Goal: Task Accomplishment & Management: Manage account settings

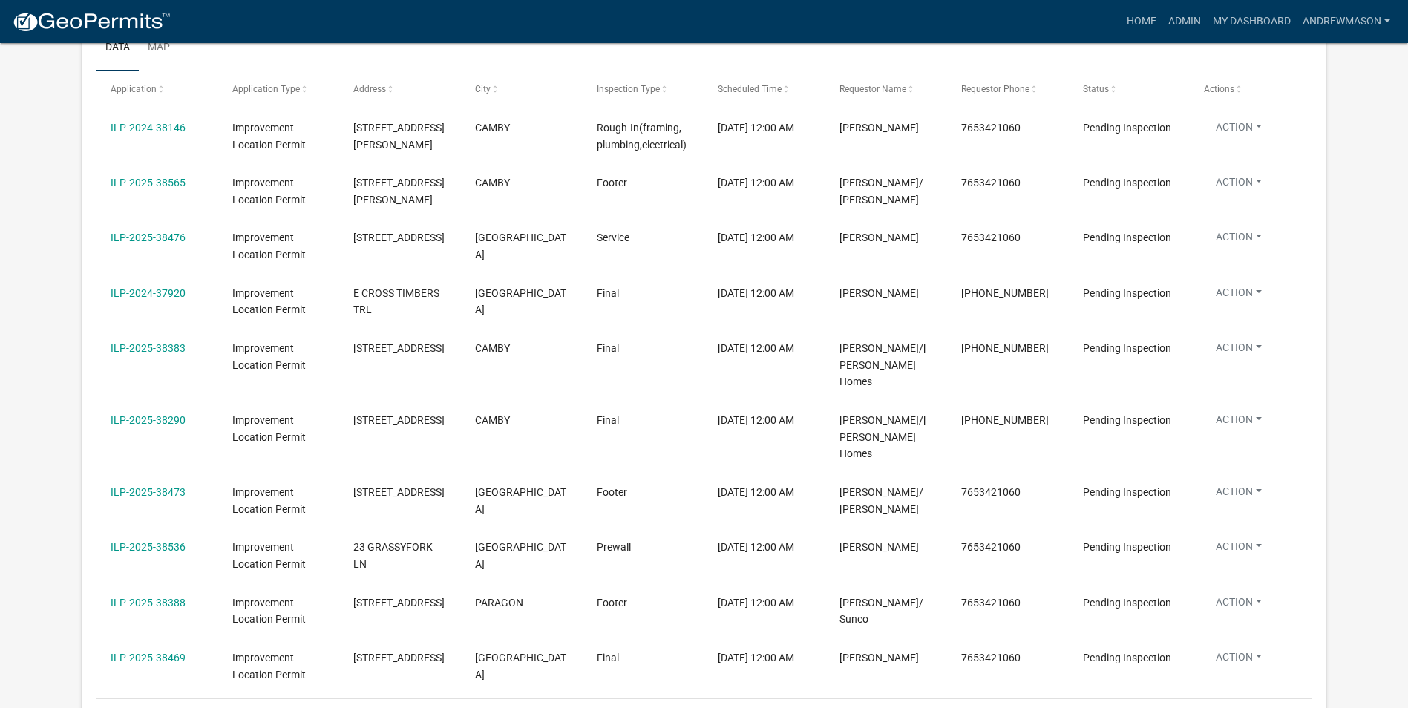
scroll to position [371, 0]
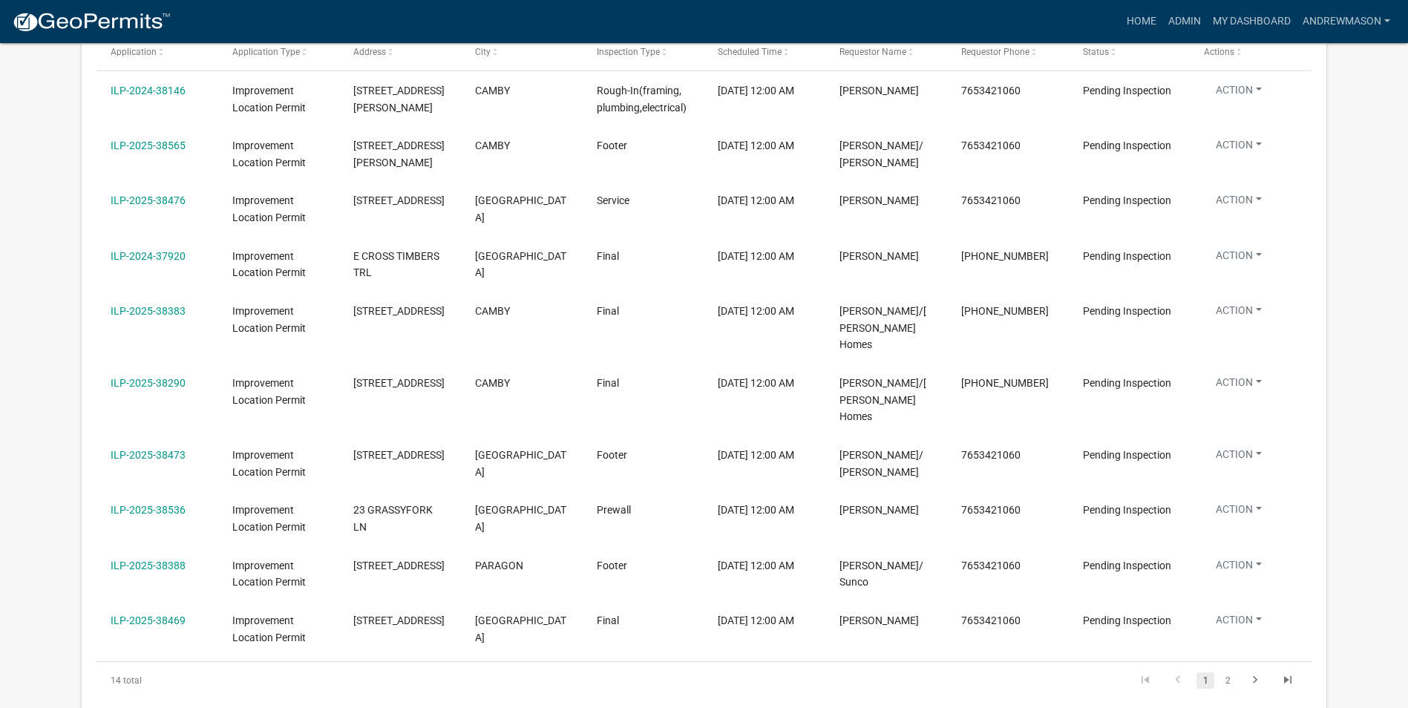
select select "3: 100"
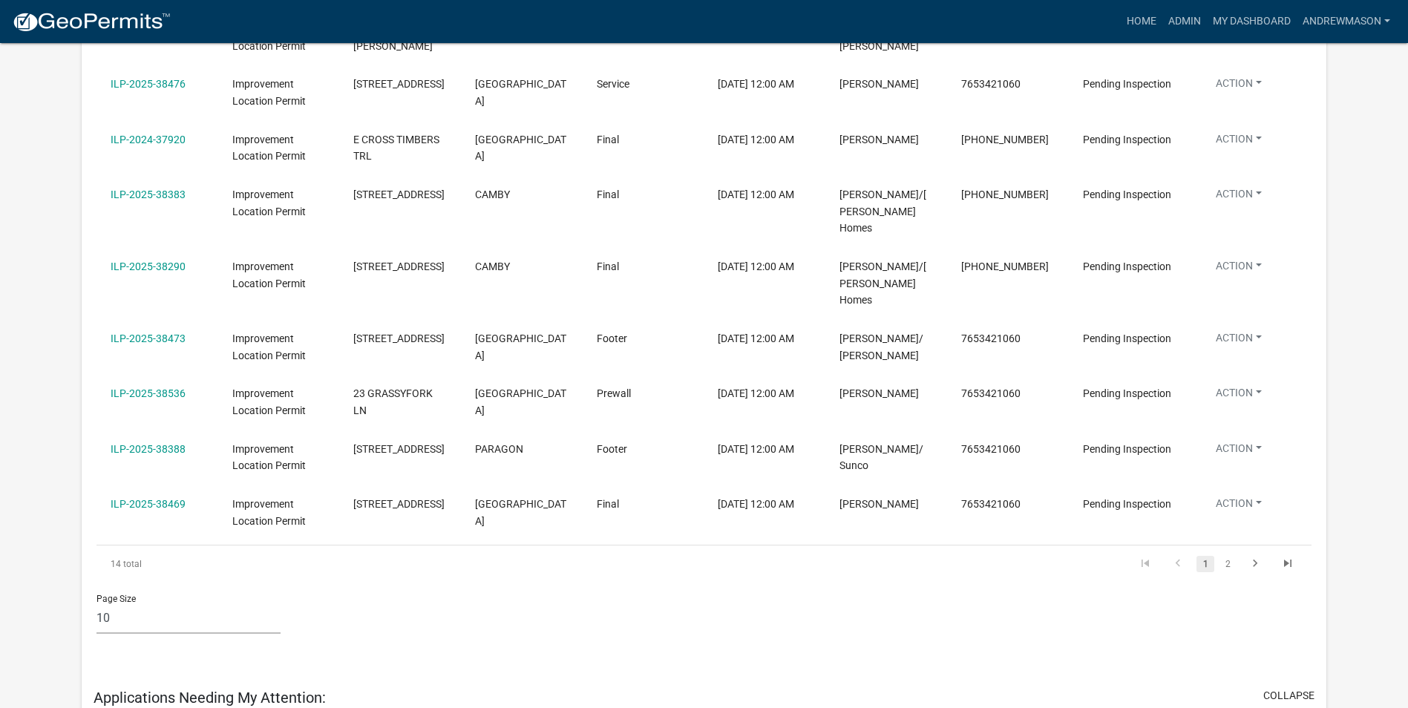
scroll to position [493, 0]
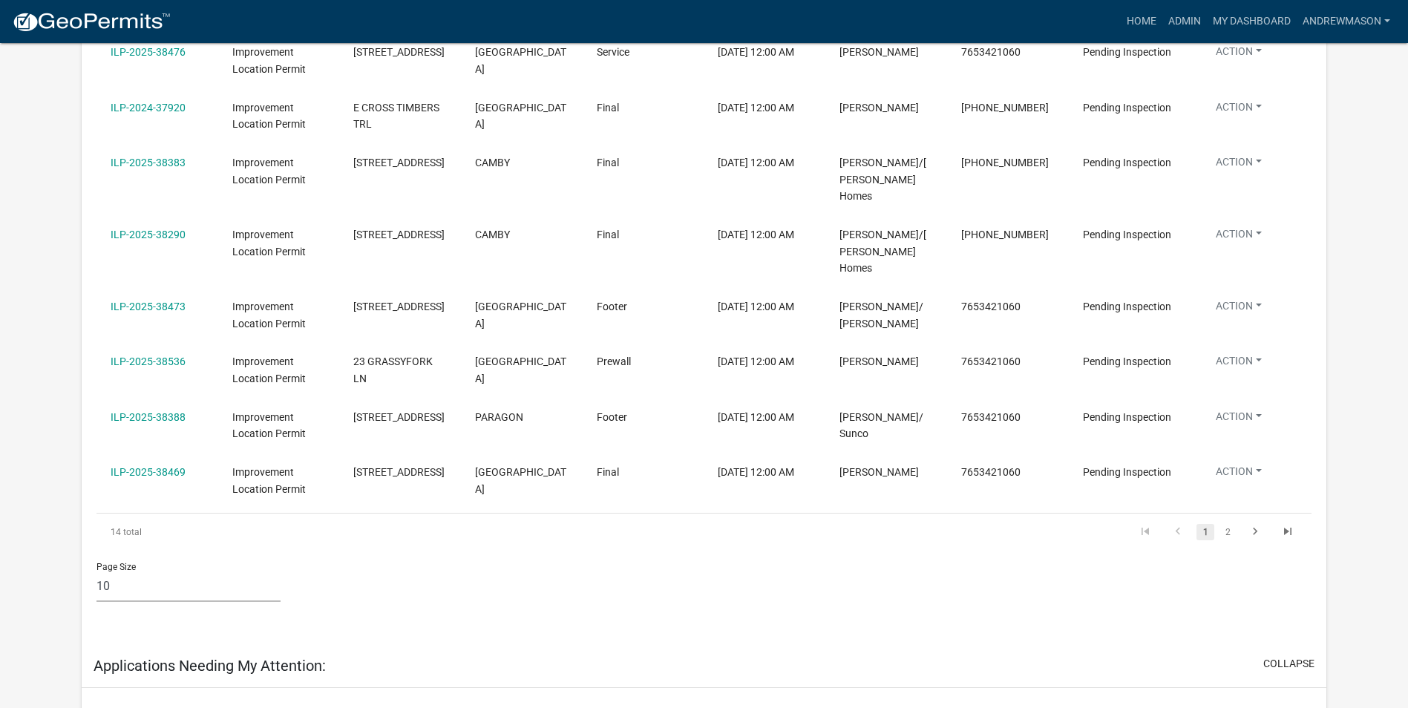
click at [1227, 524] on link "2" at bounding box center [1227, 532] width 18 height 16
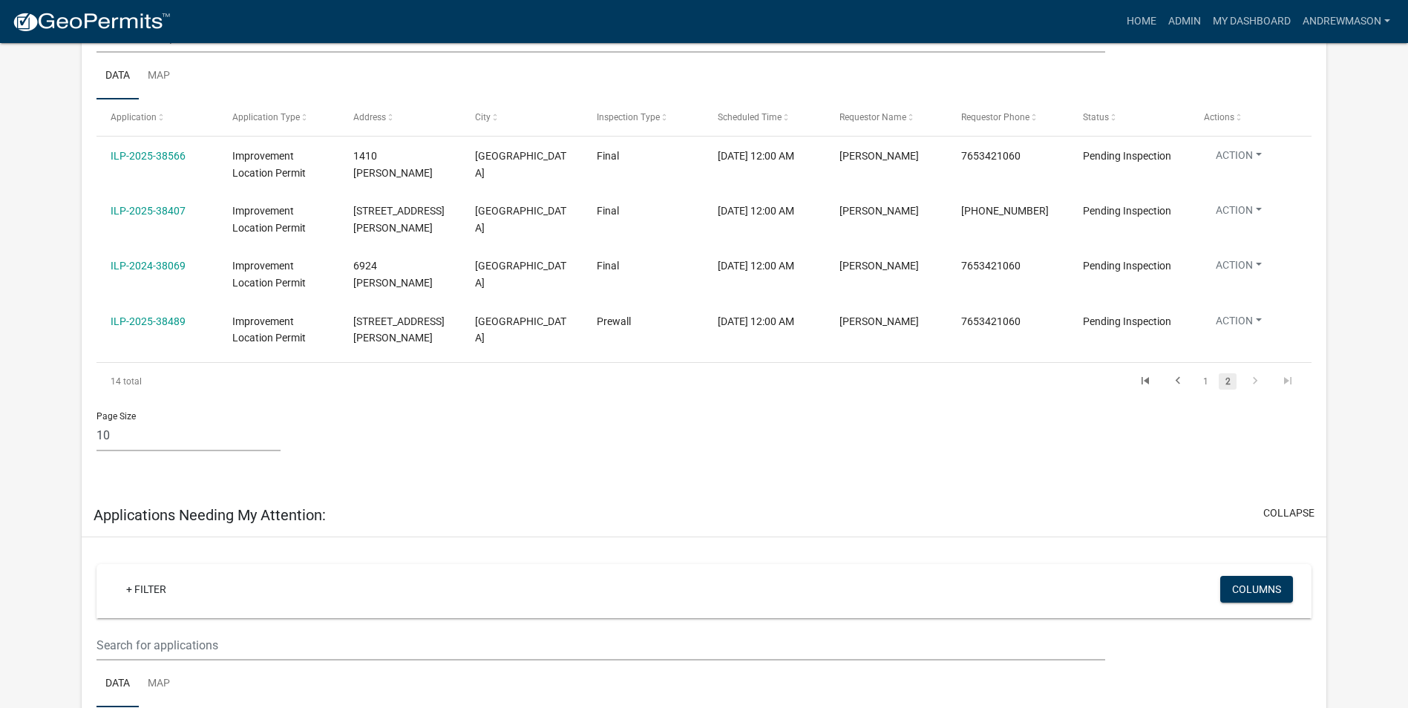
scroll to position [271, 0]
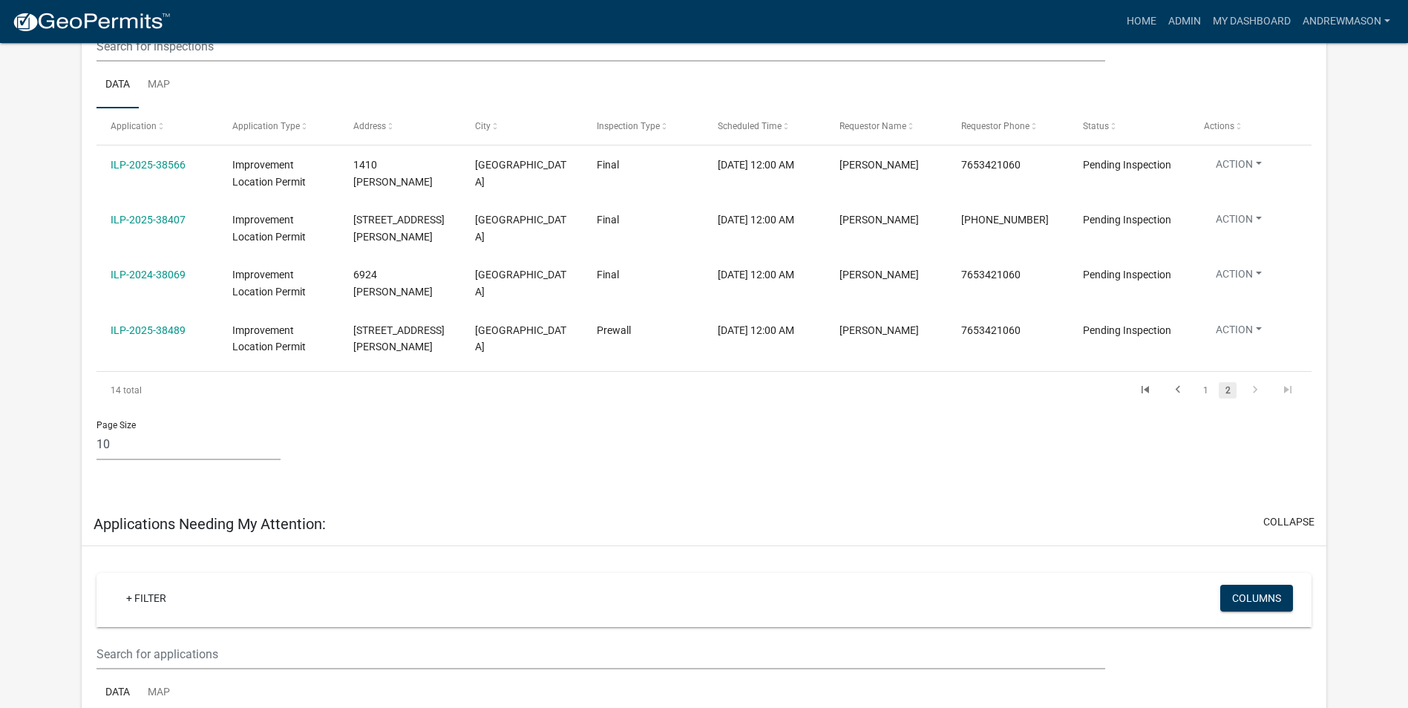
click at [1204, 391] on link "1" at bounding box center [1205, 390] width 18 height 16
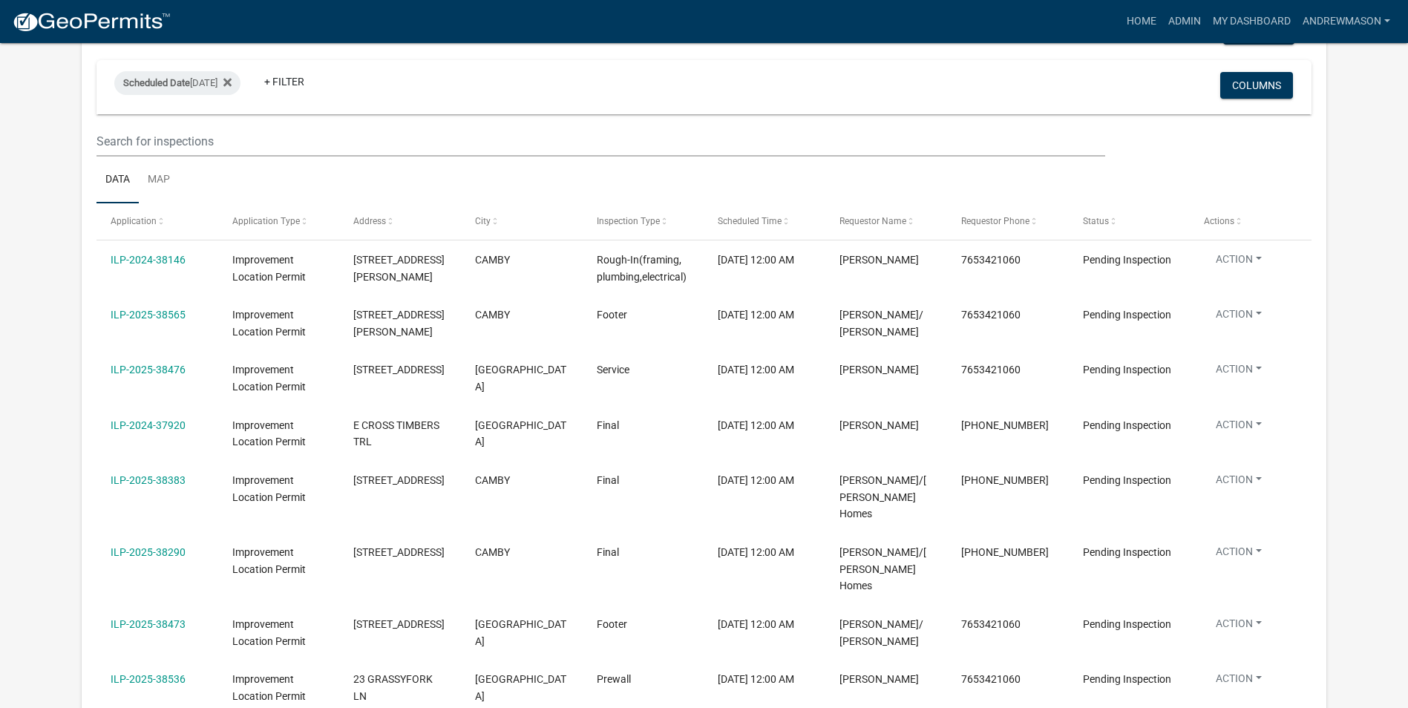
scroll to position [297, 0]
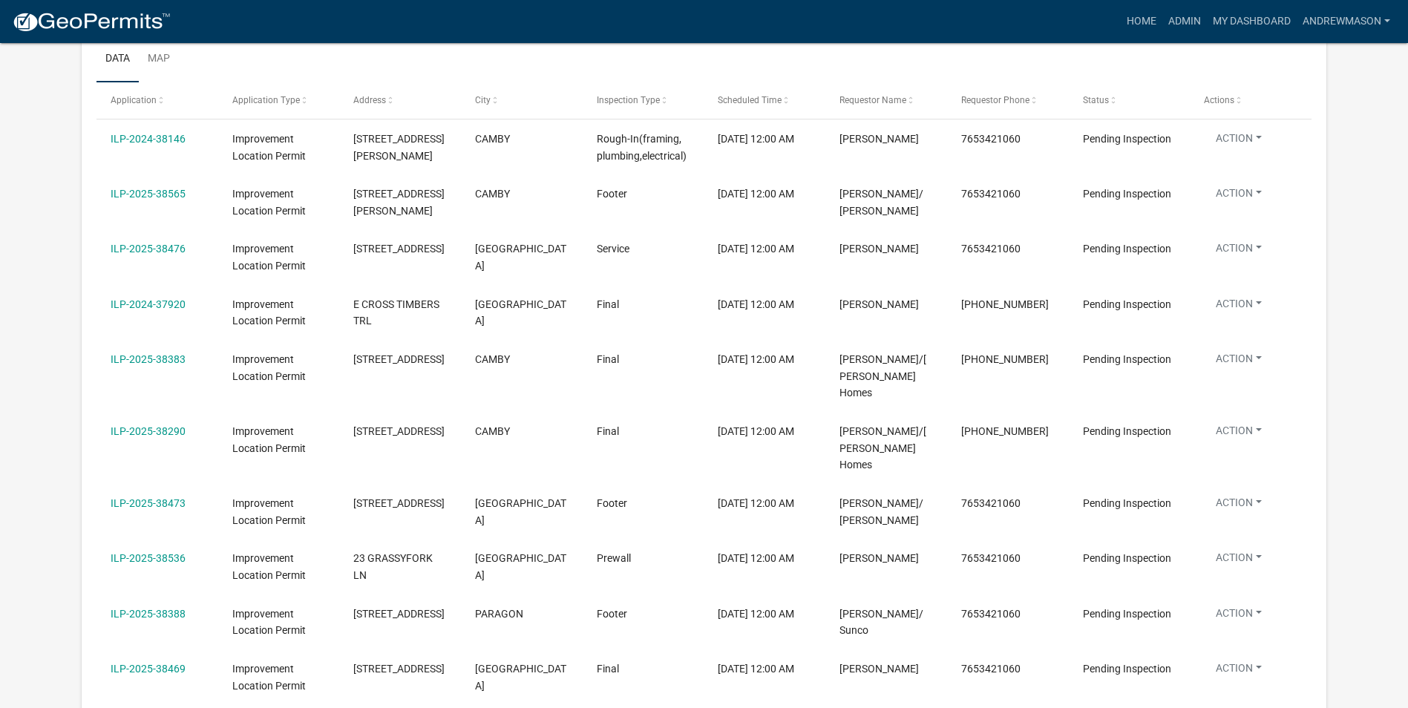
click at [168, 139] on link "ILP-2024-38146" at bounding box center [148, 139] width 75 height 12
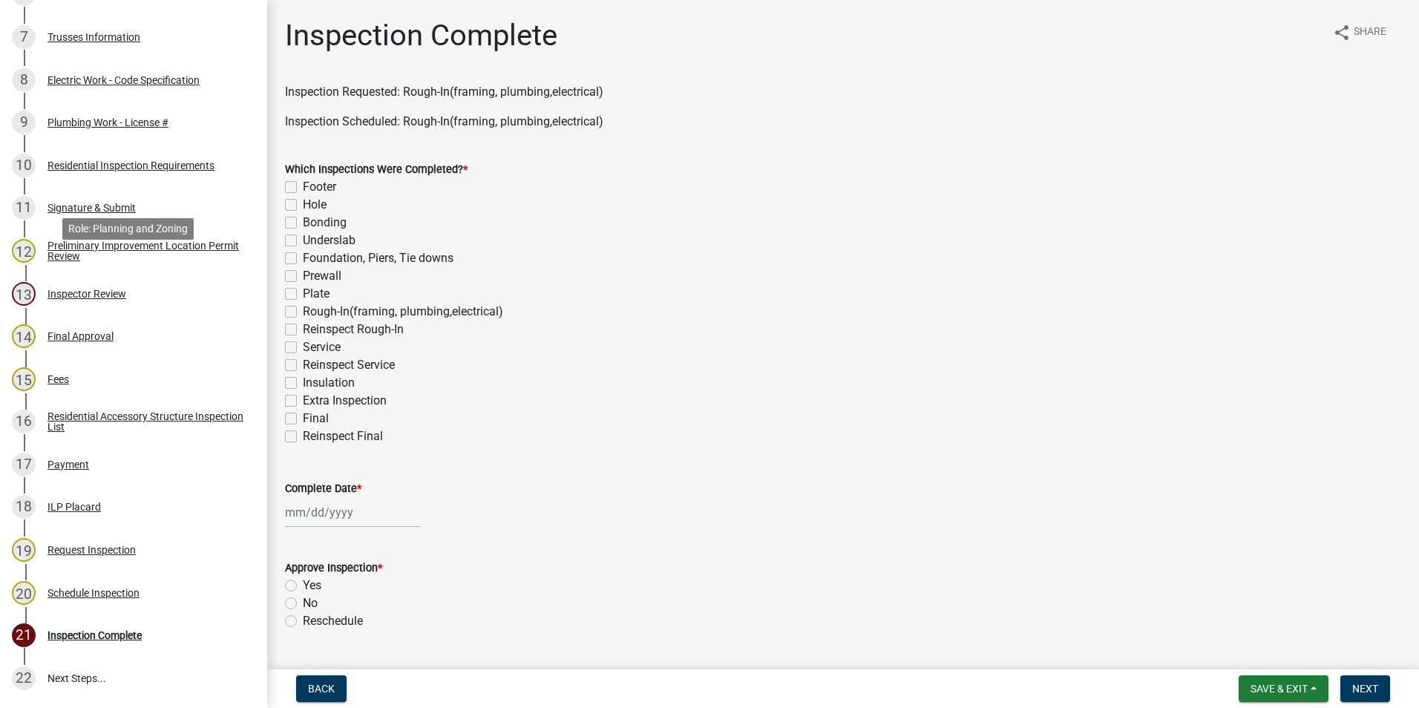
scroll to position [594, 0]
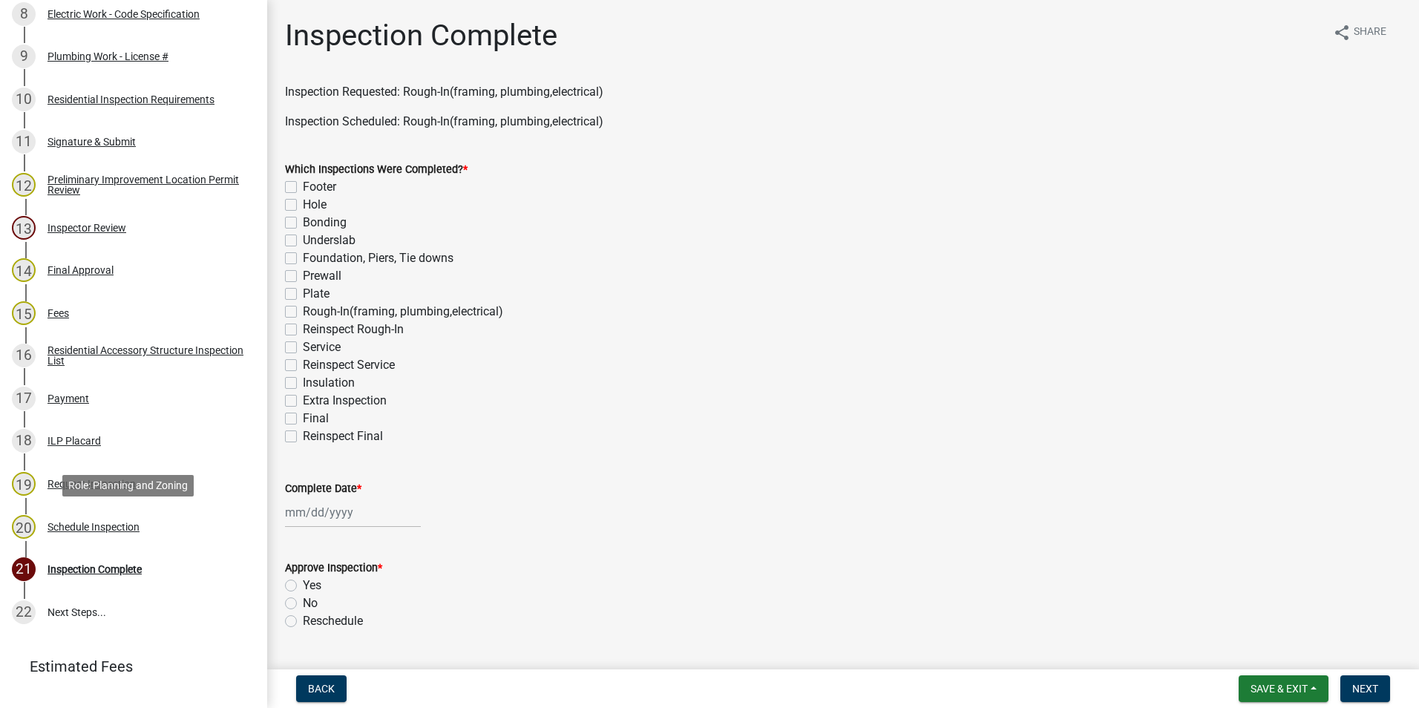
click at [91, 525] on div "Schedule Inspection" at bounding box center [93, 527] width 92 height 10
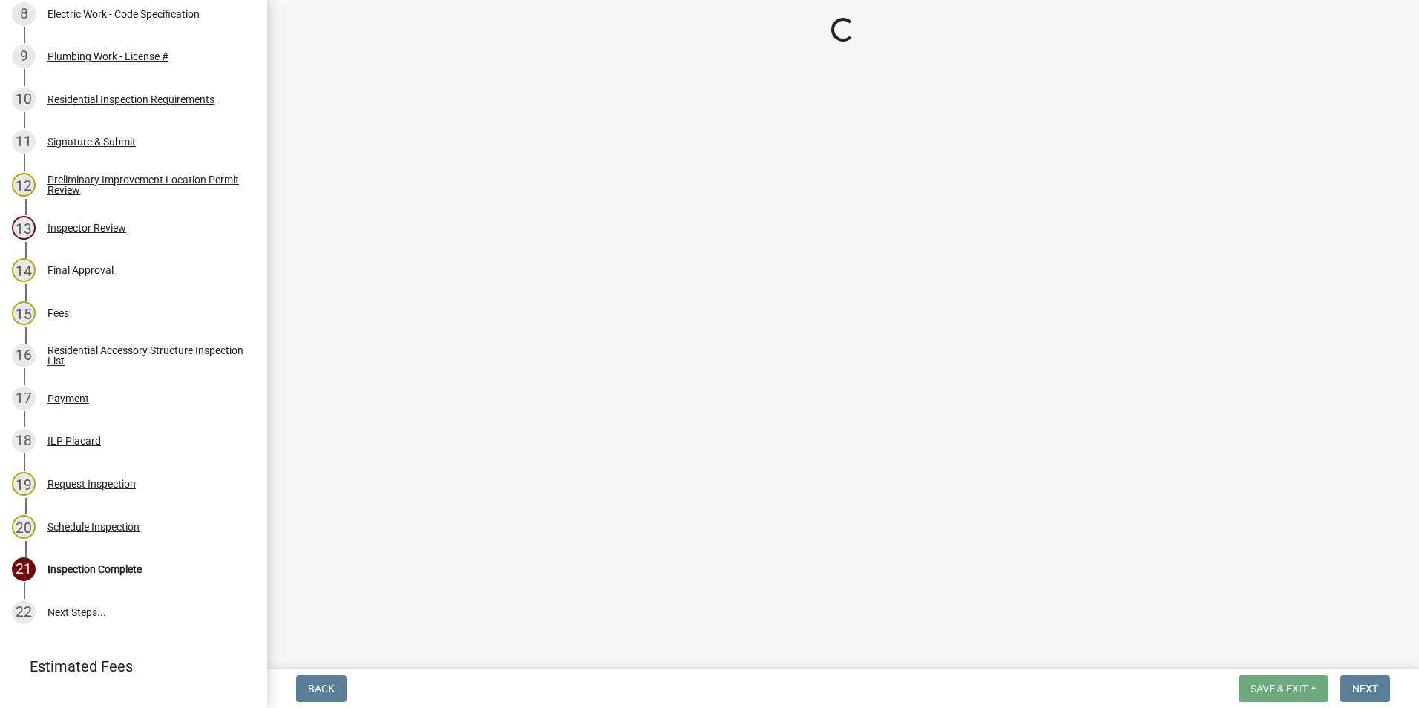
select select "47d75678-cf87-418f-879d-88d5340f2bcb"
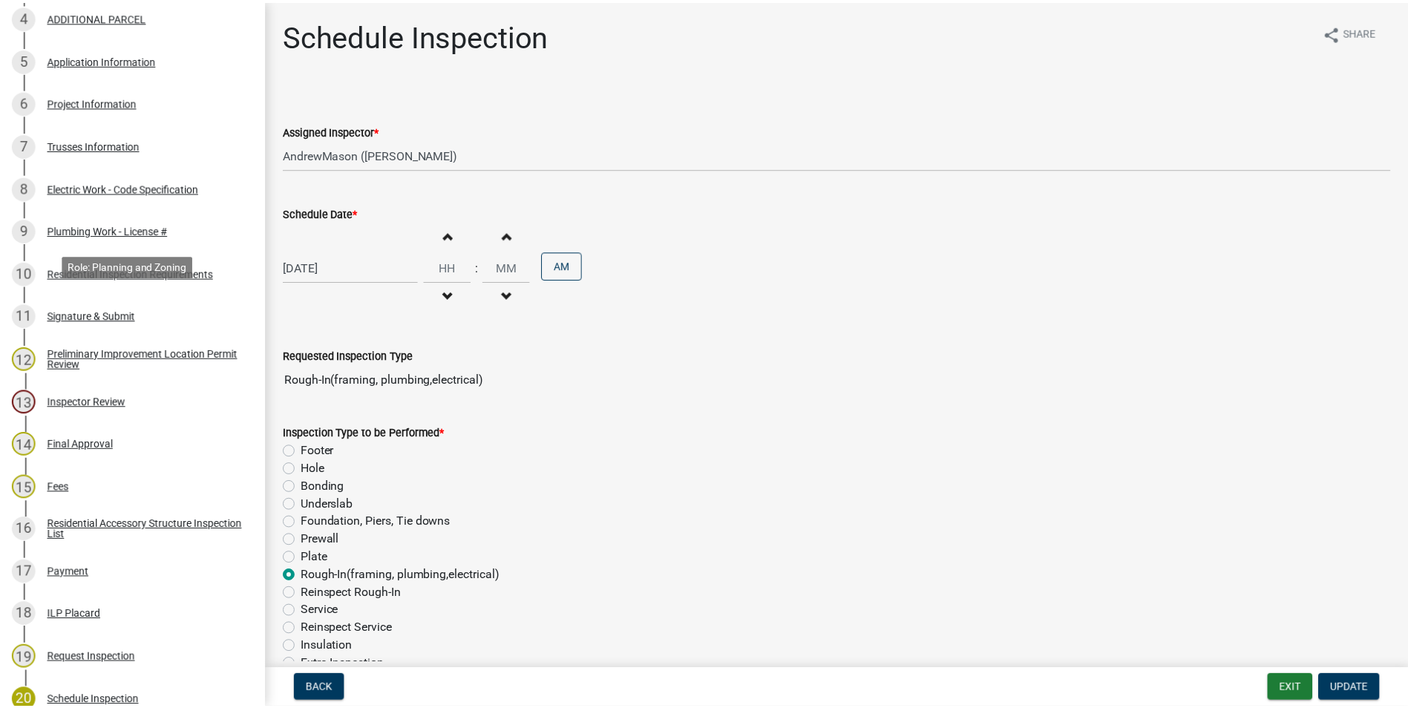
scroll to position [148, 0]
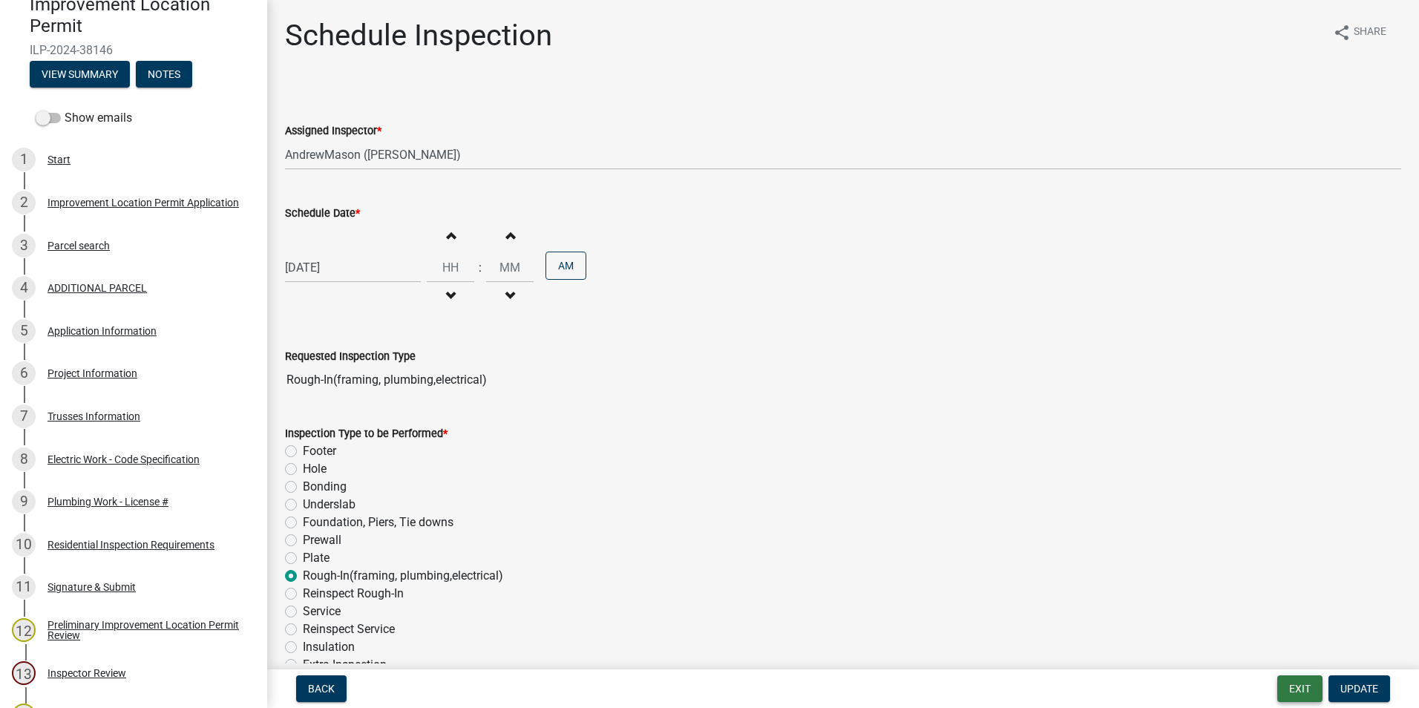
click at [1291, 691] on button "Exit" at bounding box center [1299, 688] width 45 height 27
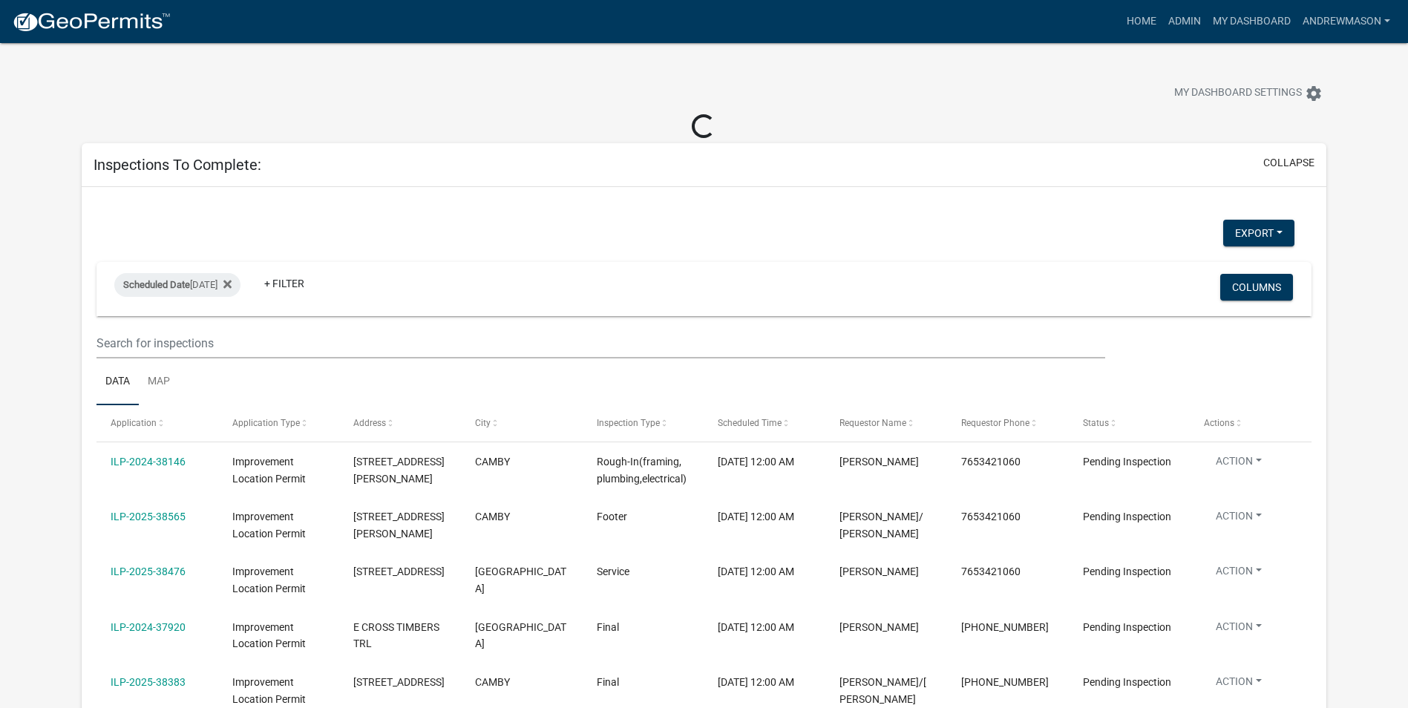
select select "3: 100"
